Goal: Transaction & Acquisition: Purchase product/service

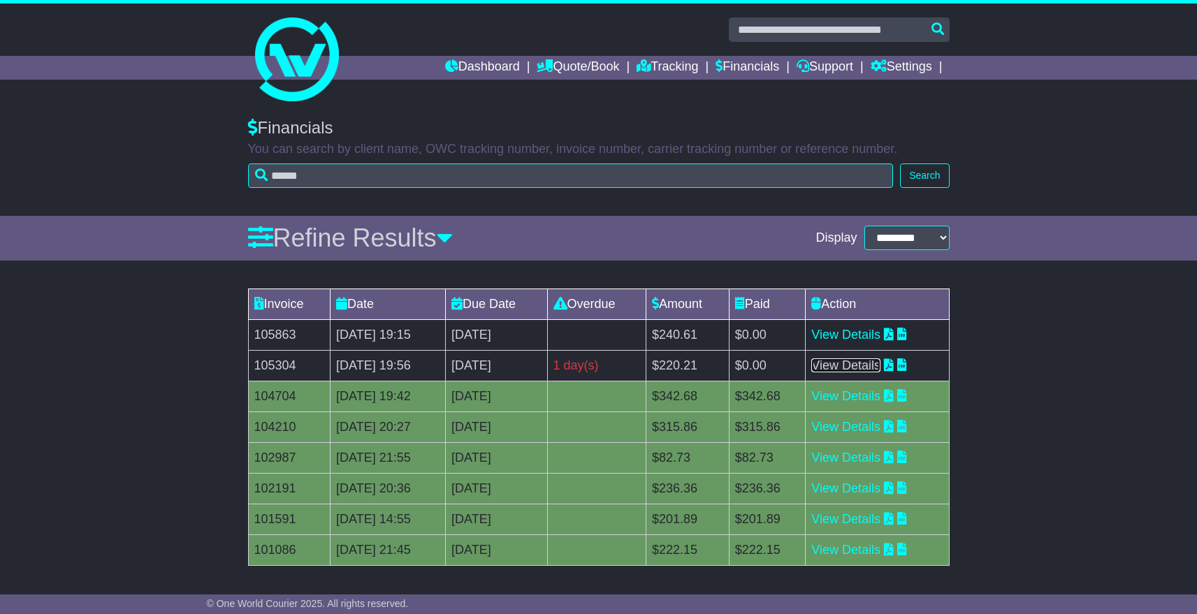
click at [865, 366] on link "View Details" at bounding box center [846, 366] width 69 height 14
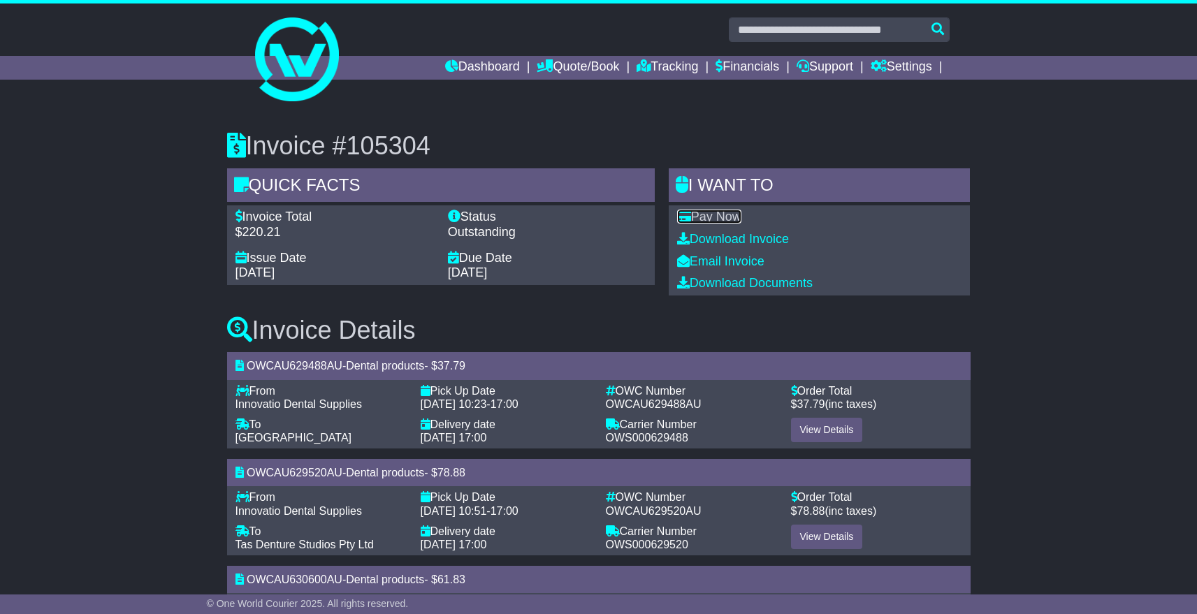
click at [711, 214] on link "Pay Now" at bounding box center [709, 217] width 64 height 14
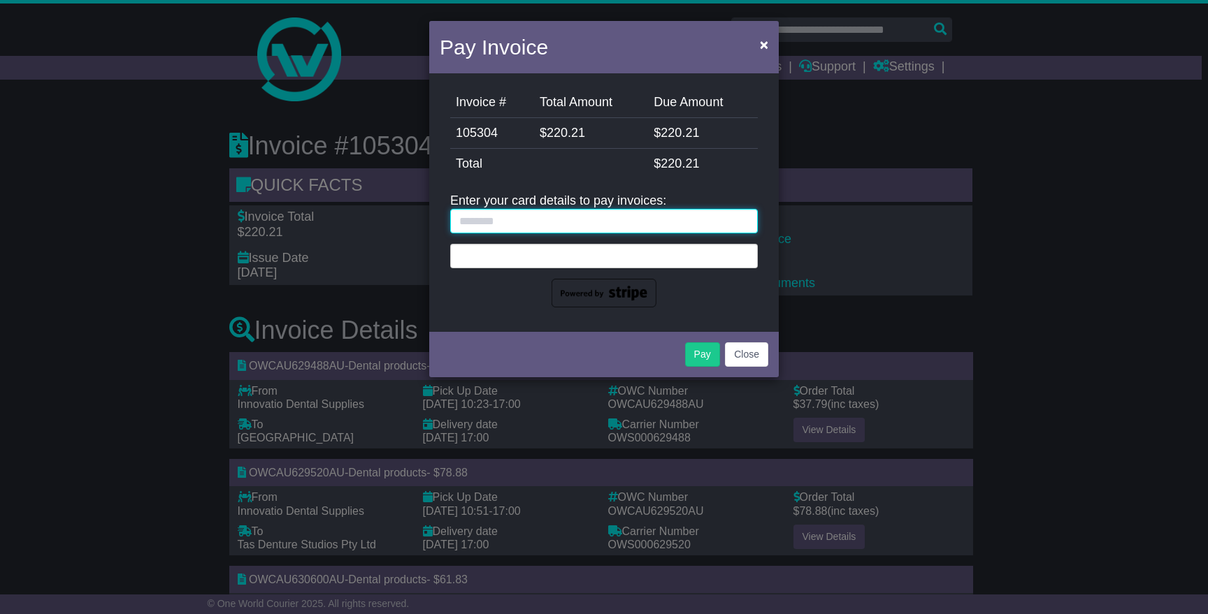
click at [589, 215] on input "text" at bounding box center [604, 221] width 308 height 24
type input "**********"
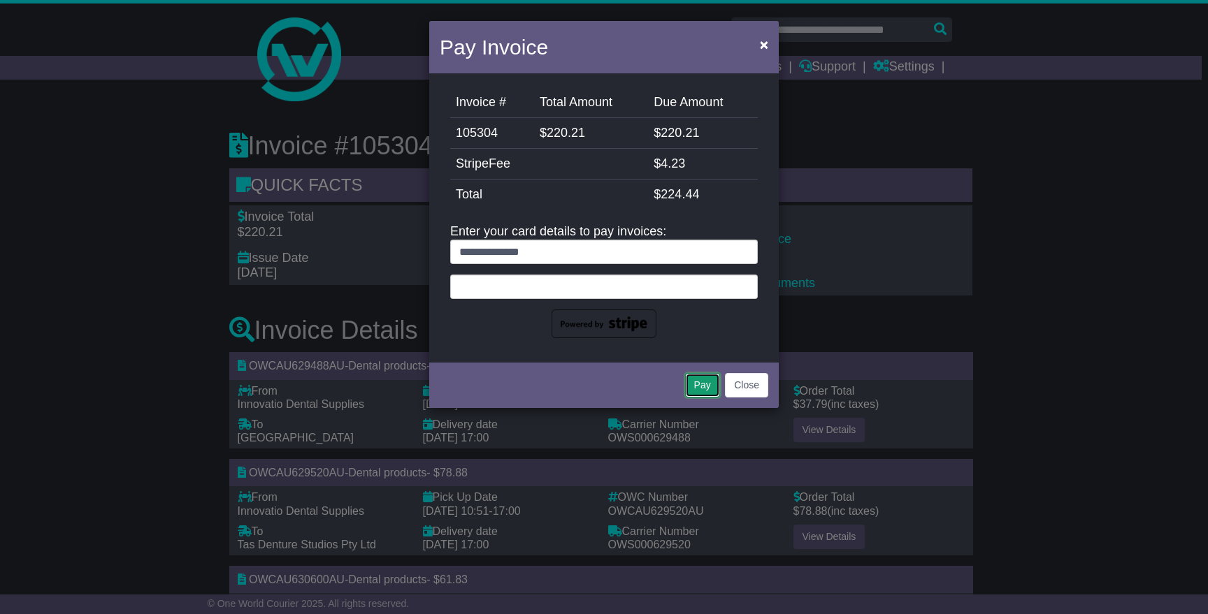
click at [695, 396] on button "Pay" at bounding box center [702, 385] width 35 height 24
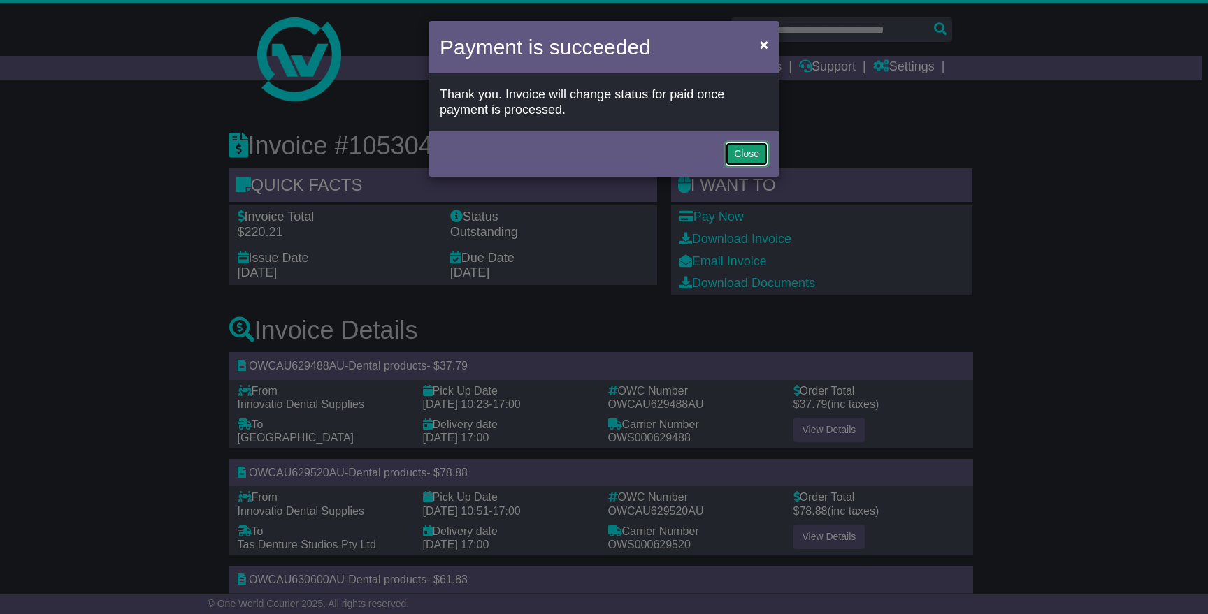
click at [758, 152] on button "Close" at bounding box center [746, 154] width 43 height 24
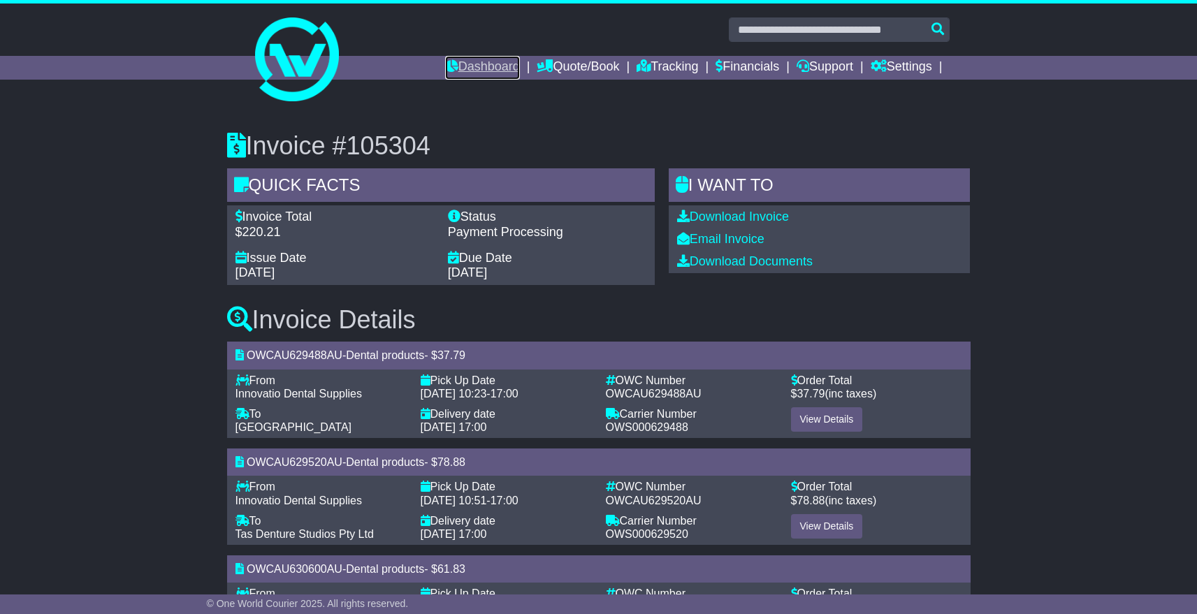
click at [480, 71] on link "Dashboard" at bounding box center [482, 68] width 75 height 24
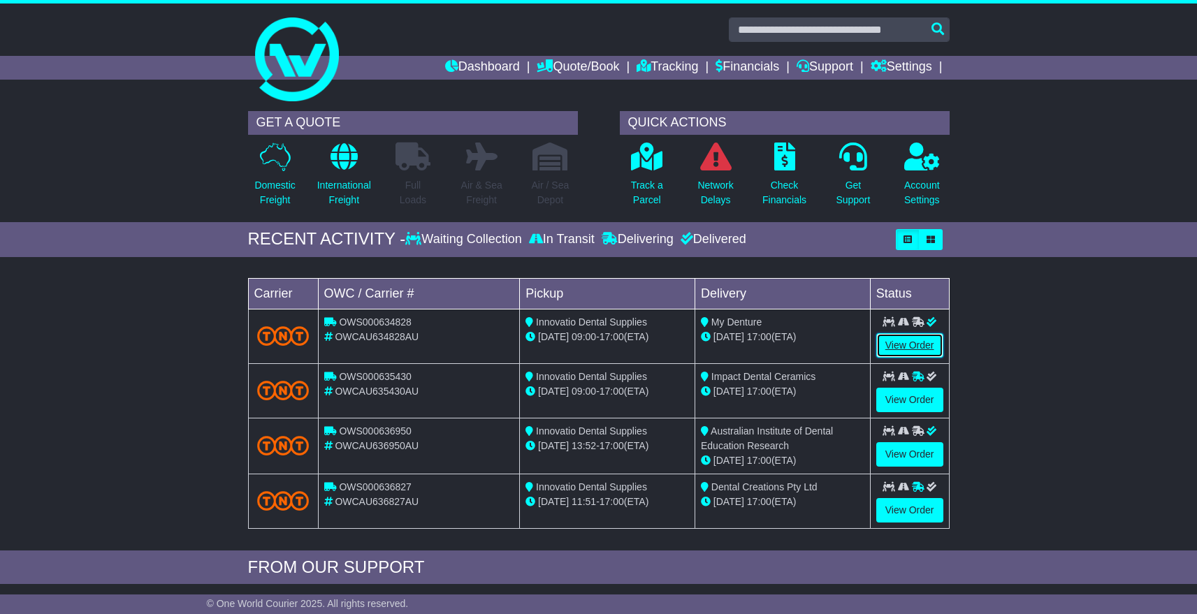
click at [909, 347] on link "View Order" at bounding box center [910, 345] width 67 height 24
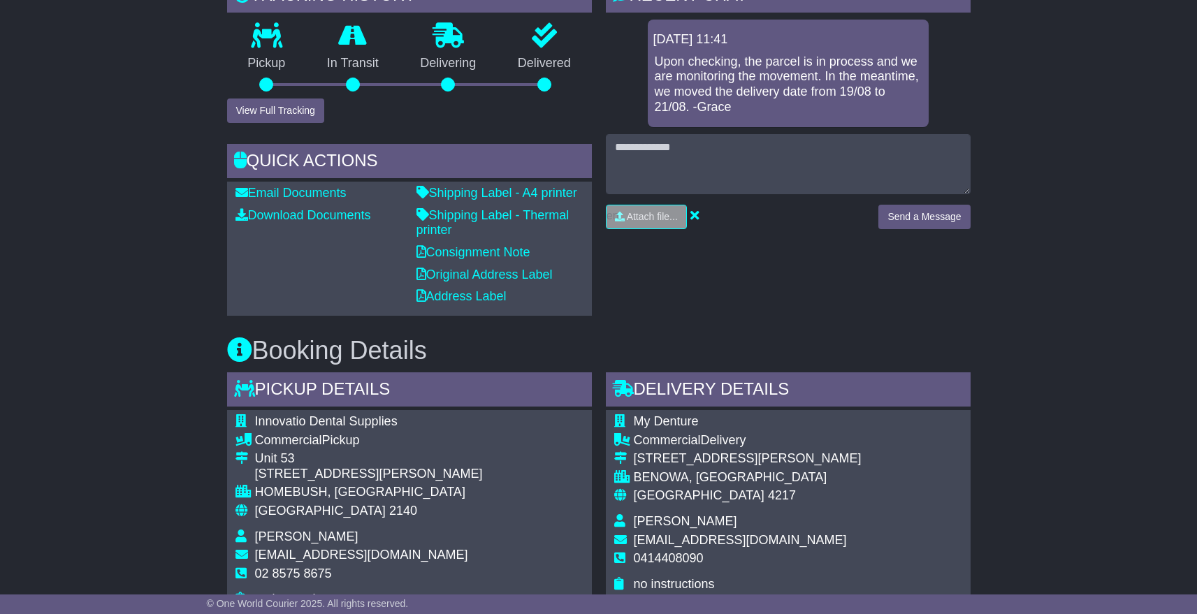
scroll to position [360, 0]
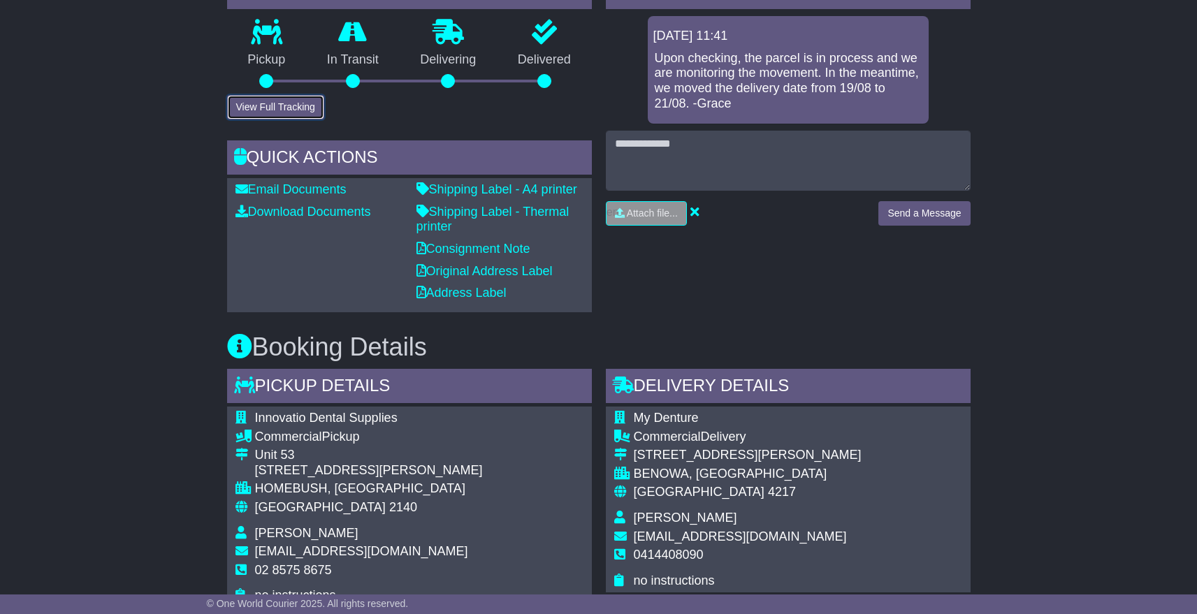
drag, startPoint x: 289, startPoint y: 106, endPoint x: 295, endPoint y: 110, distance: 7.2
click at [291, 108] on button "View Full Tracking" at bounding box center [275, 107] width 97 height 24
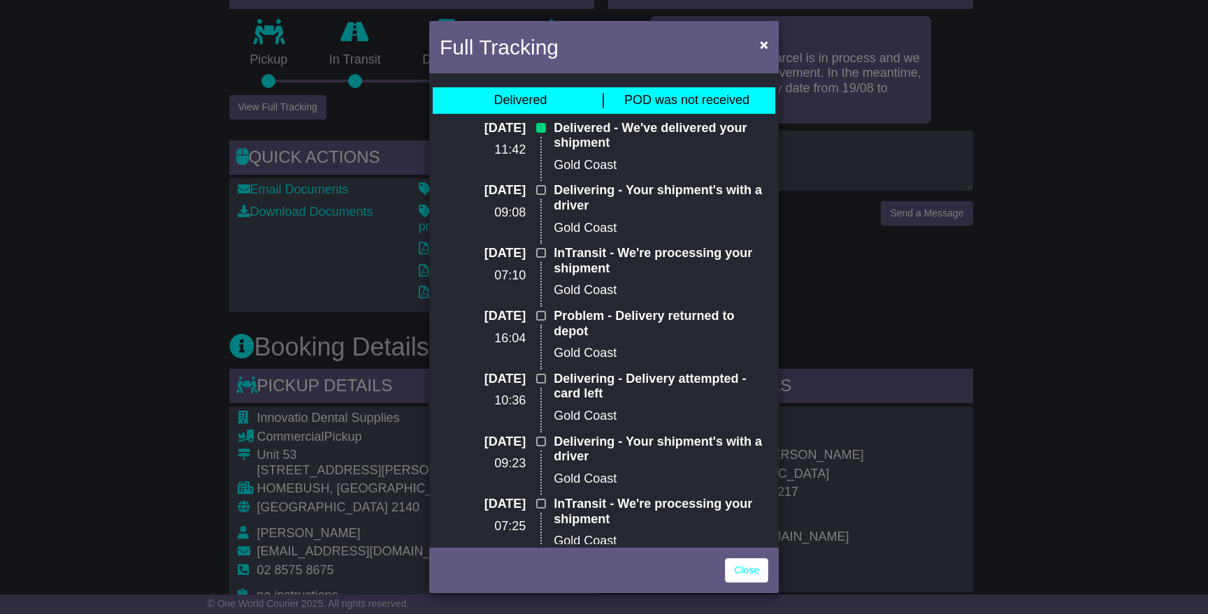
click at [670, 106] on span "POD was not received" at bounding box center [686, 100] width 125 height 14
click at [763, 48] on span "×" at bounding box center [764, 44] width 8 height 16
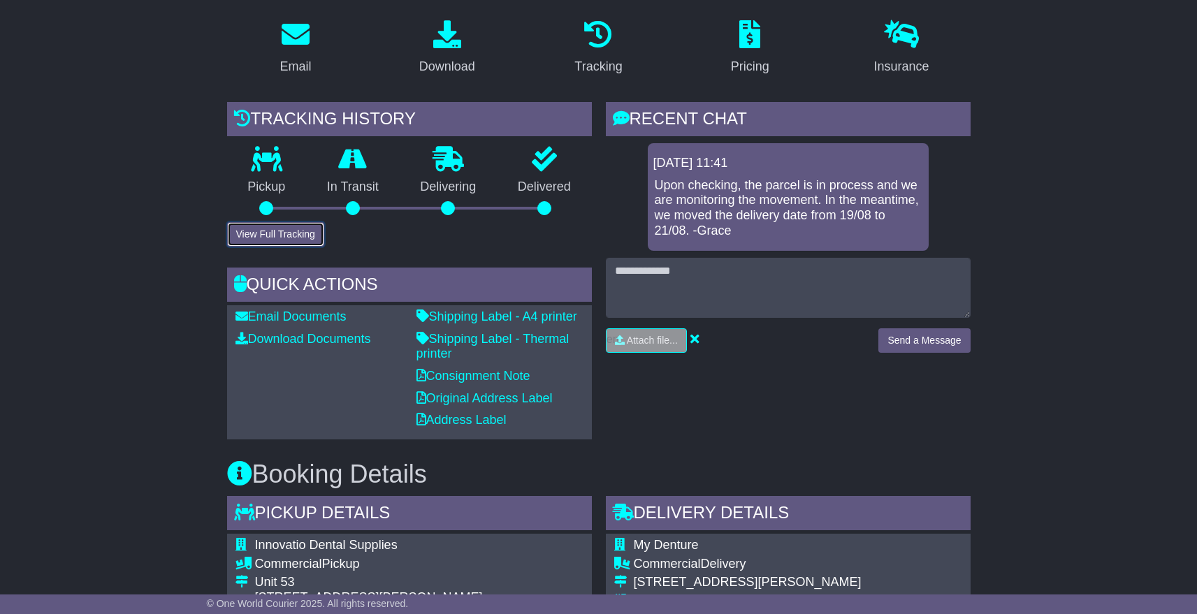
scroll to position [225, 0]
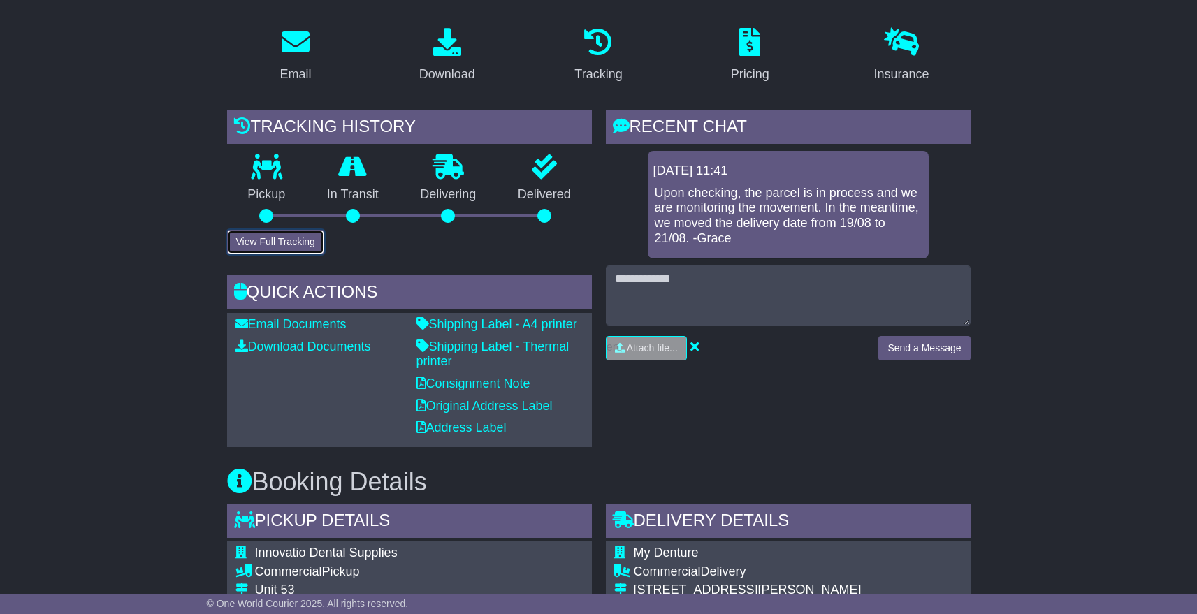
click at [280, 248] on button "View Full Tracking" at bounding box center [275, 242] width 97 height 24
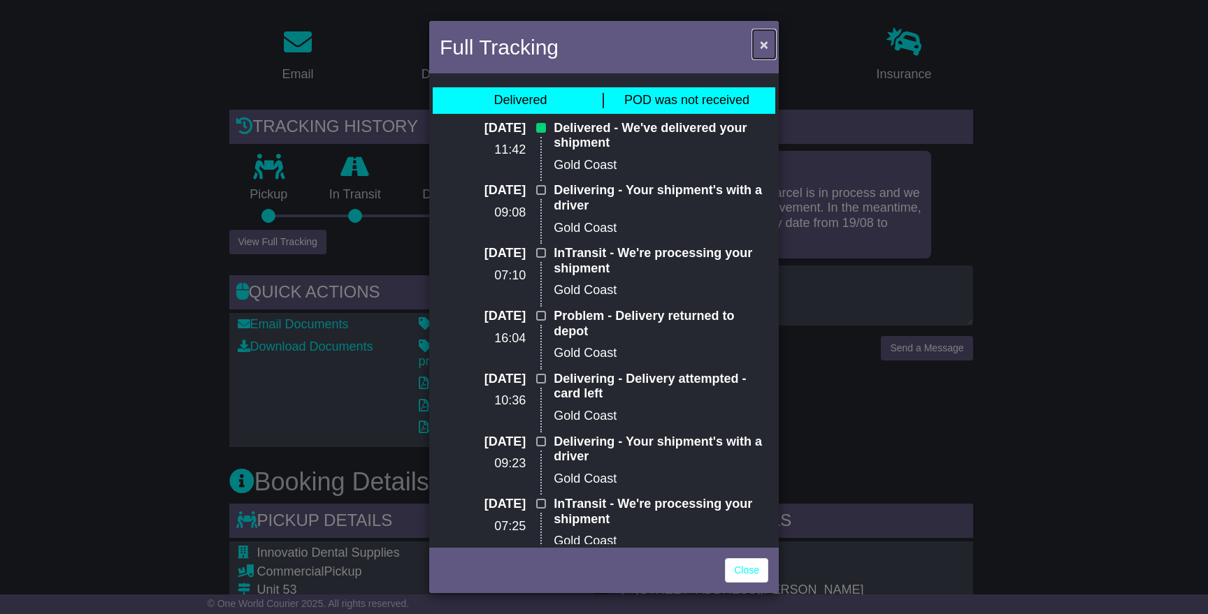
click at [766, 46] on span "×" at bounding box center [764, 44] width 8 height 16
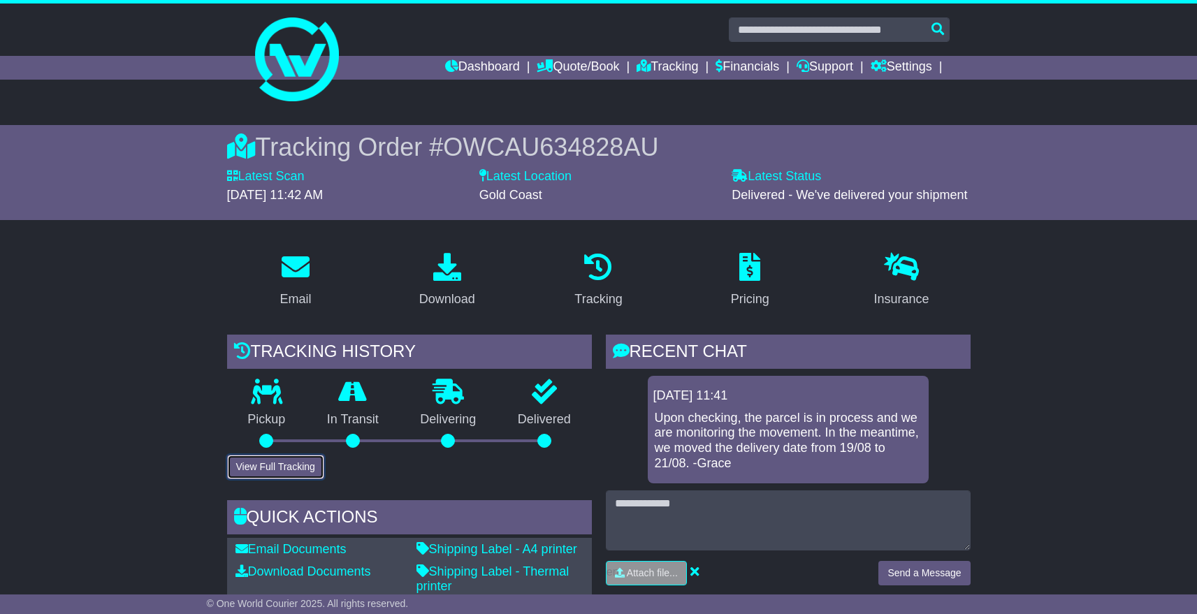
click at [263, 474] on button "View Full Tracking" at bounding box center [275, 467] width 97 height 24
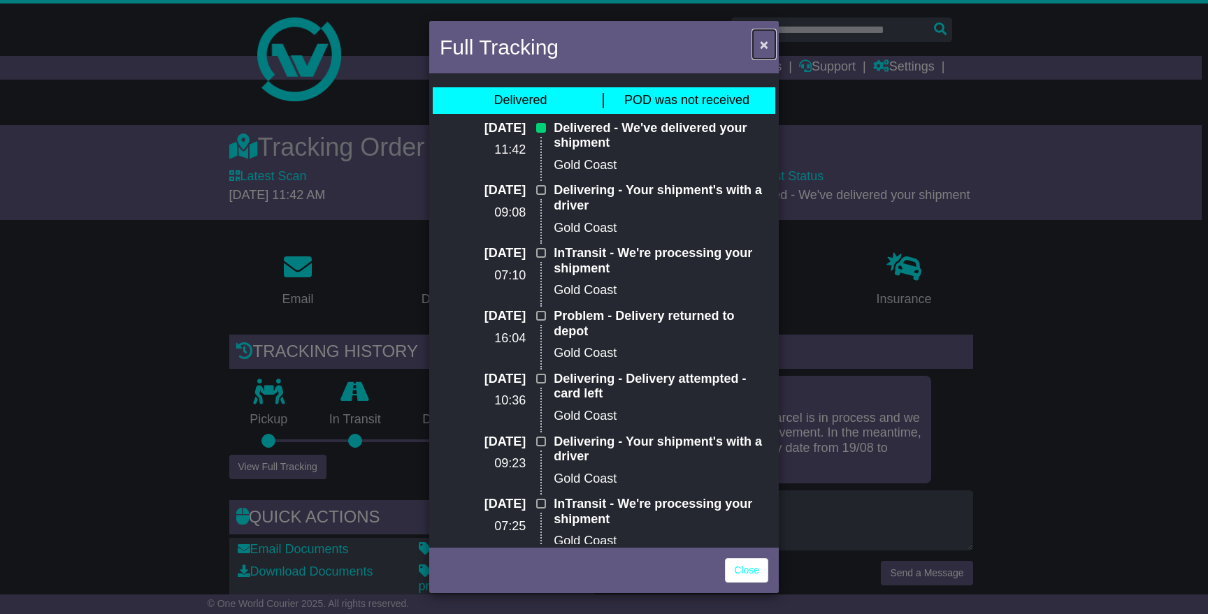
click at [766, 46] on span "×" at bounding box center [764, 44] width 8 height 16
